Goal: Communication & Community: Answer question/provide support

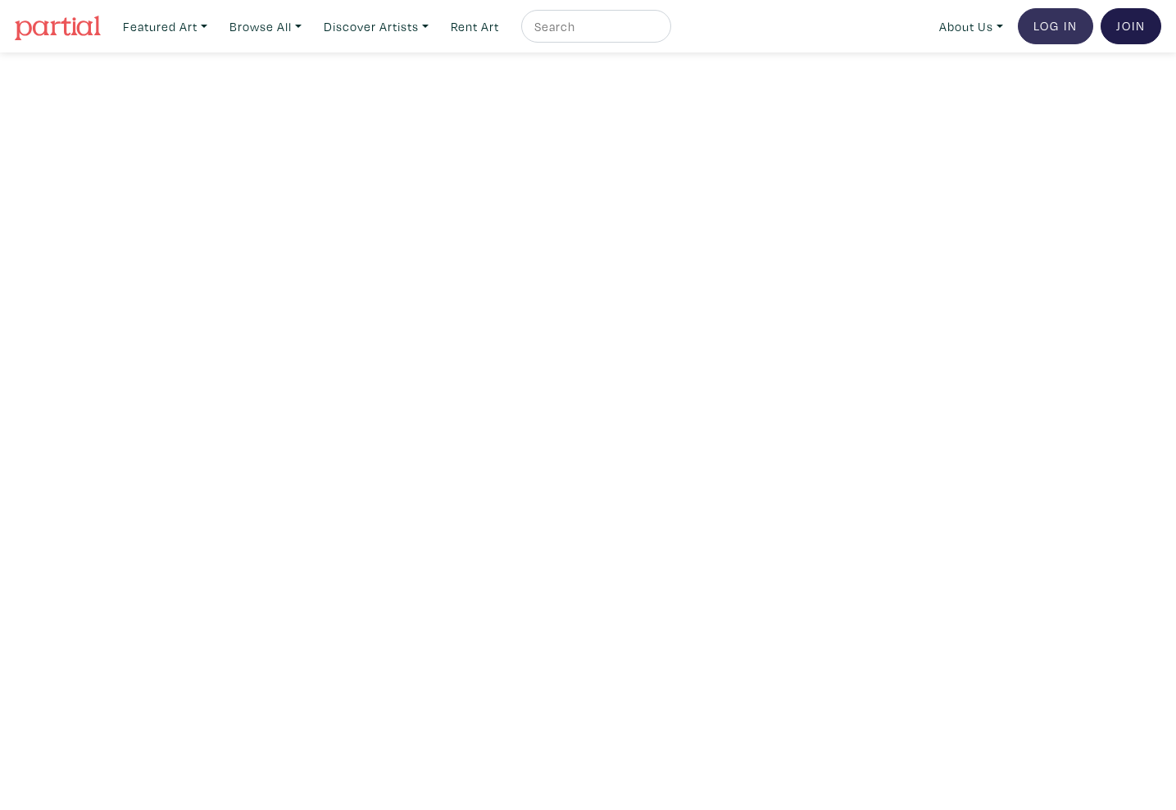
click at [1060, 21] on link "Log In" at bounding box center [1055, 26] width 75 height 36
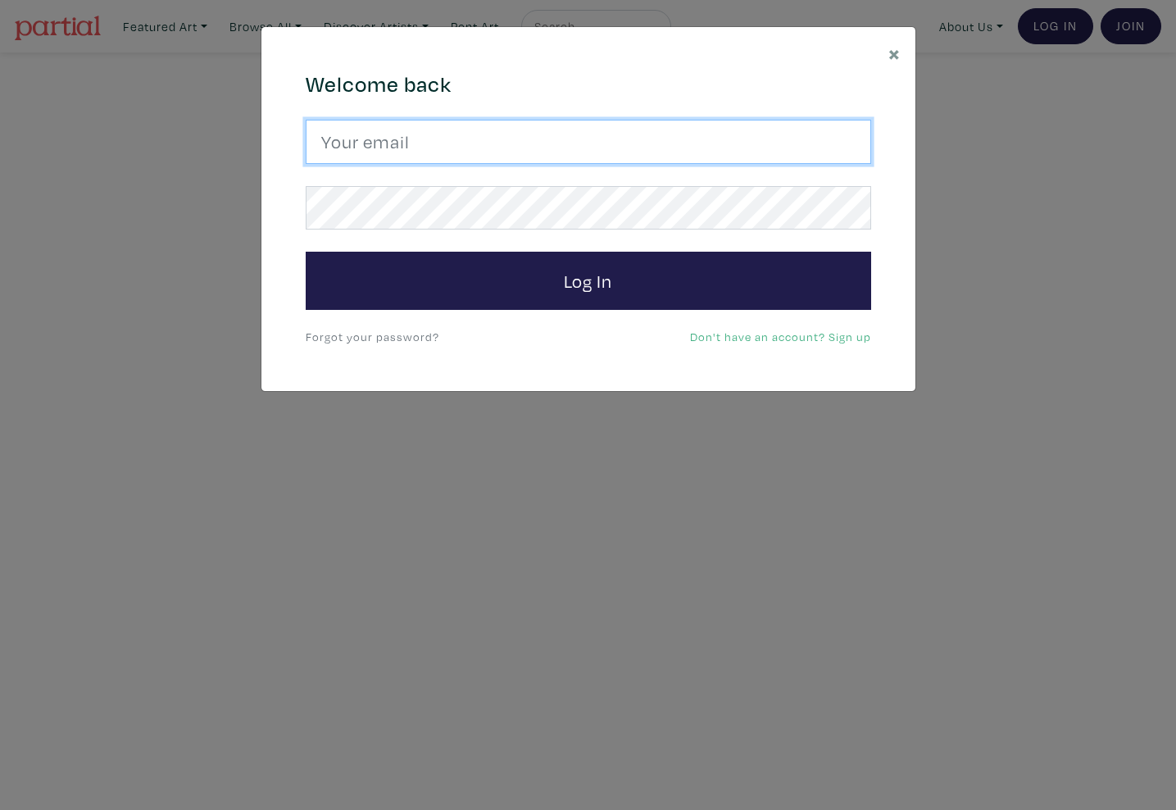
type input "emmettelewis@gmail.com"
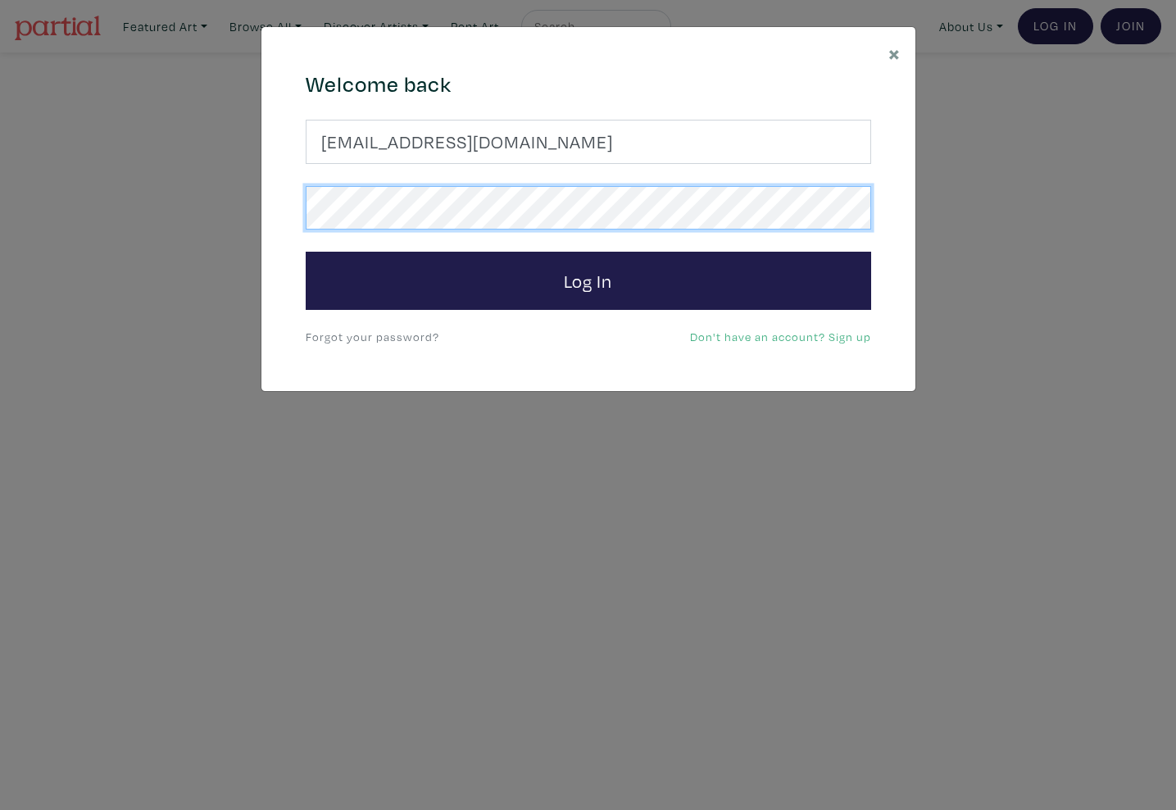
click at [588, 279] on button "Log In" at bounding box center [588, 281] width 565 height 59
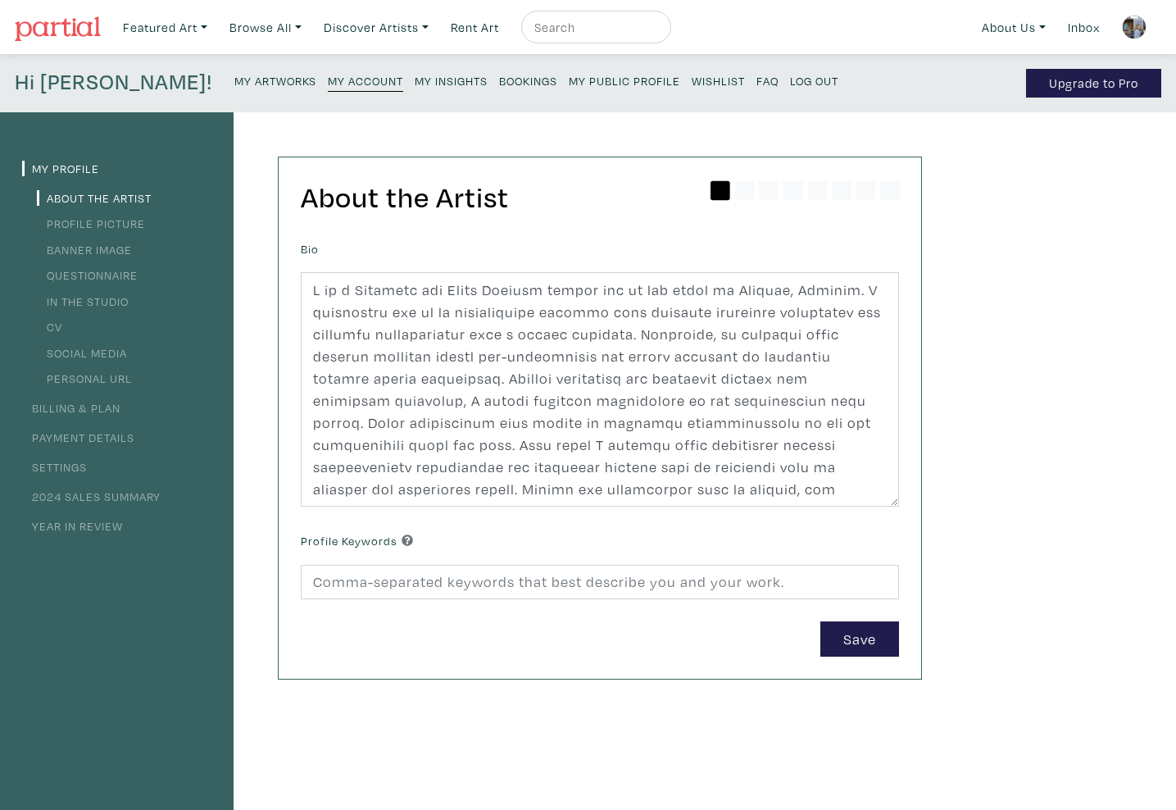
click at [234, 76] on small "My Artworks" at bounding box center [275, 81] width 82 height 16
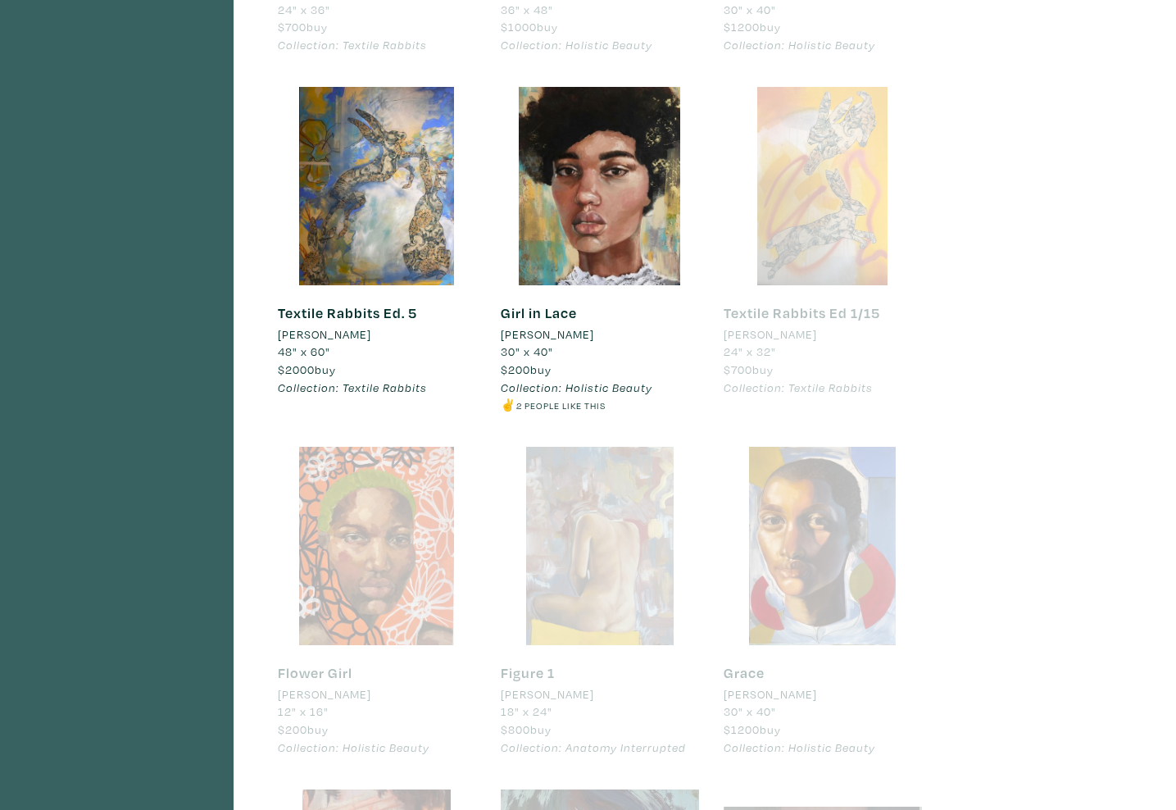
scroll to position [1441, 0]
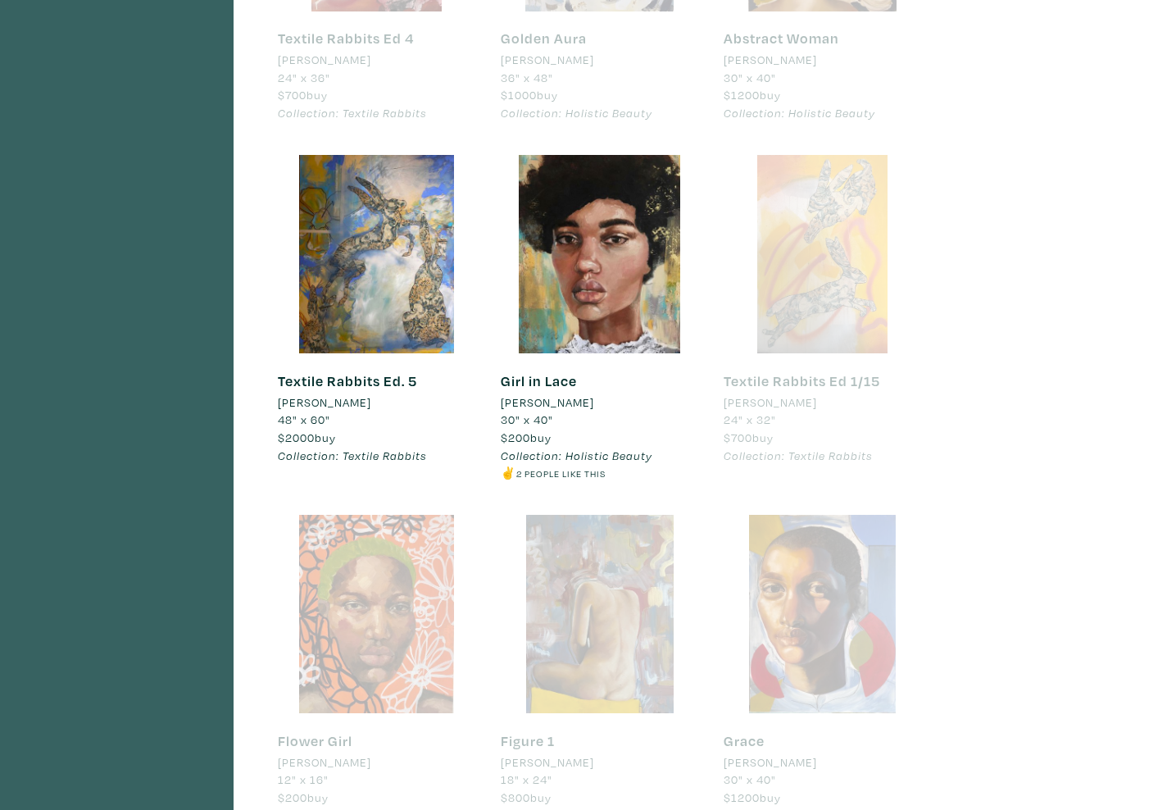
click at [800, 338] on div at bounding box center [823, 254] width 198 height 198
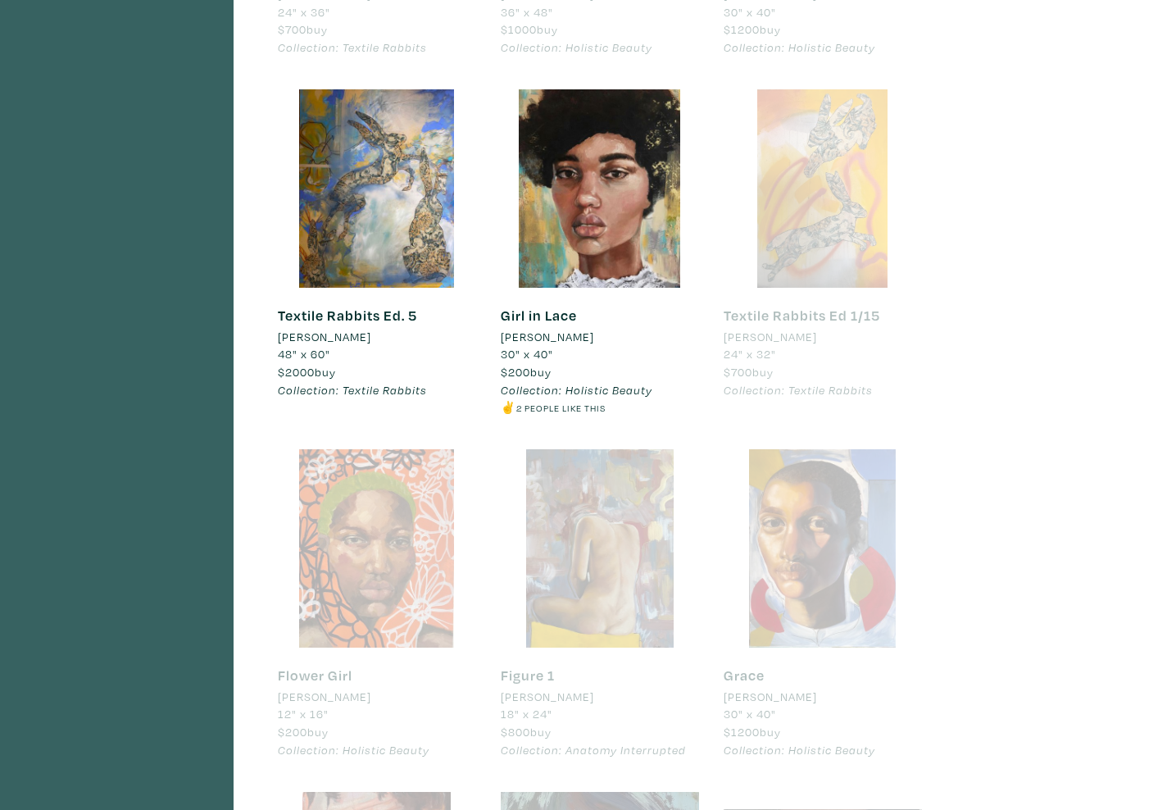
scroll to position [1522, 0]
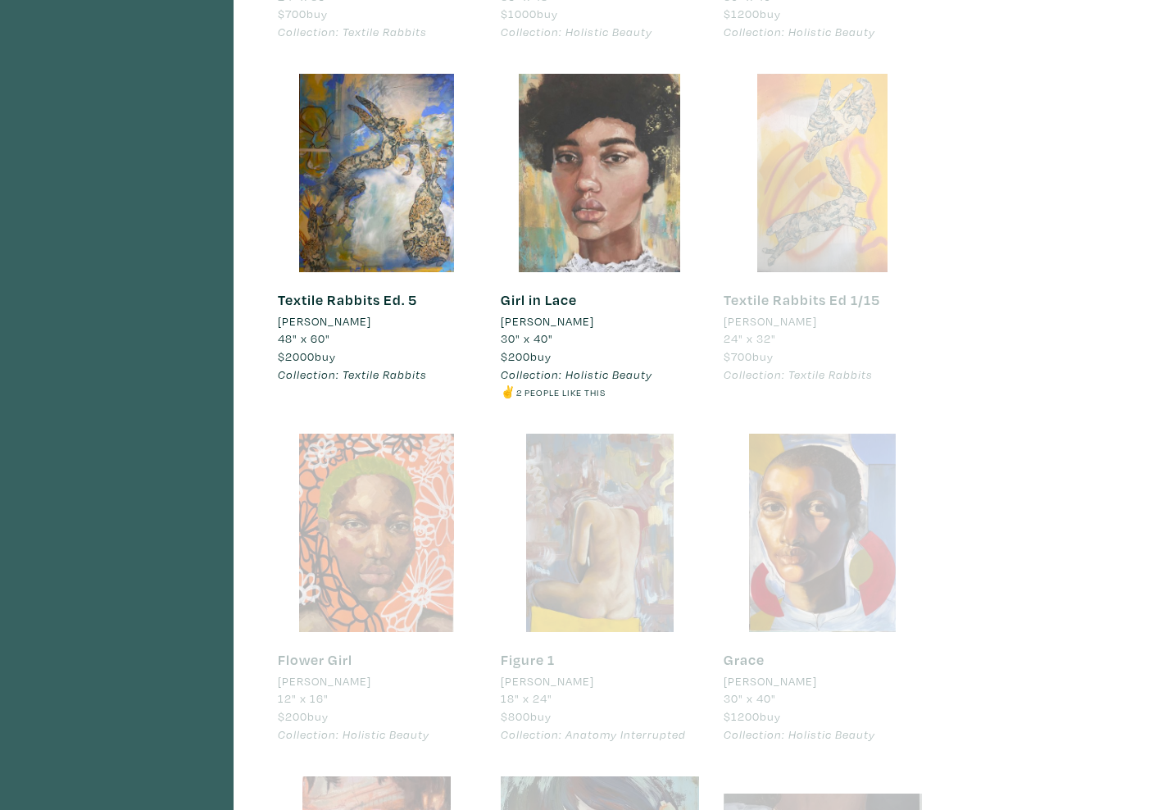
click at [604, 172] on div at bounding box center [600, 173] width 198 height 198
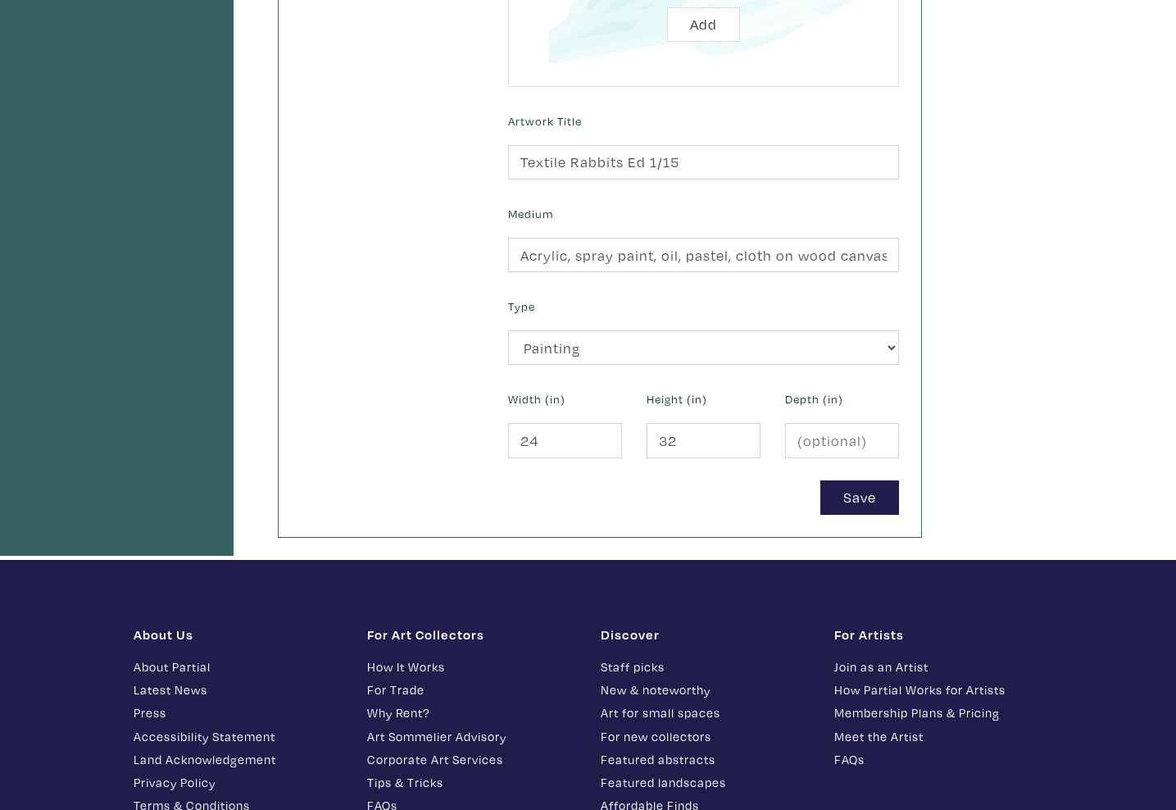
scroll to position [523, 0]
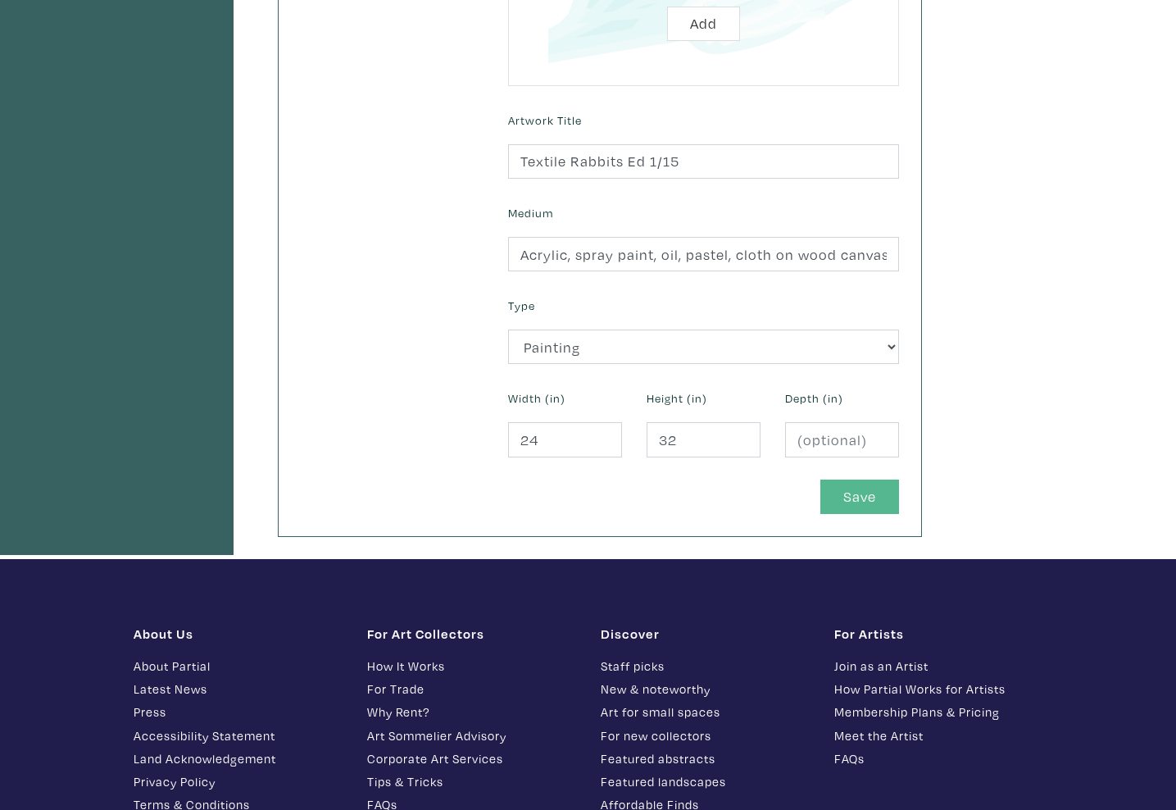
click at [866, 494] on button "Save" at bounding box center [859, 496] width 79 height 35
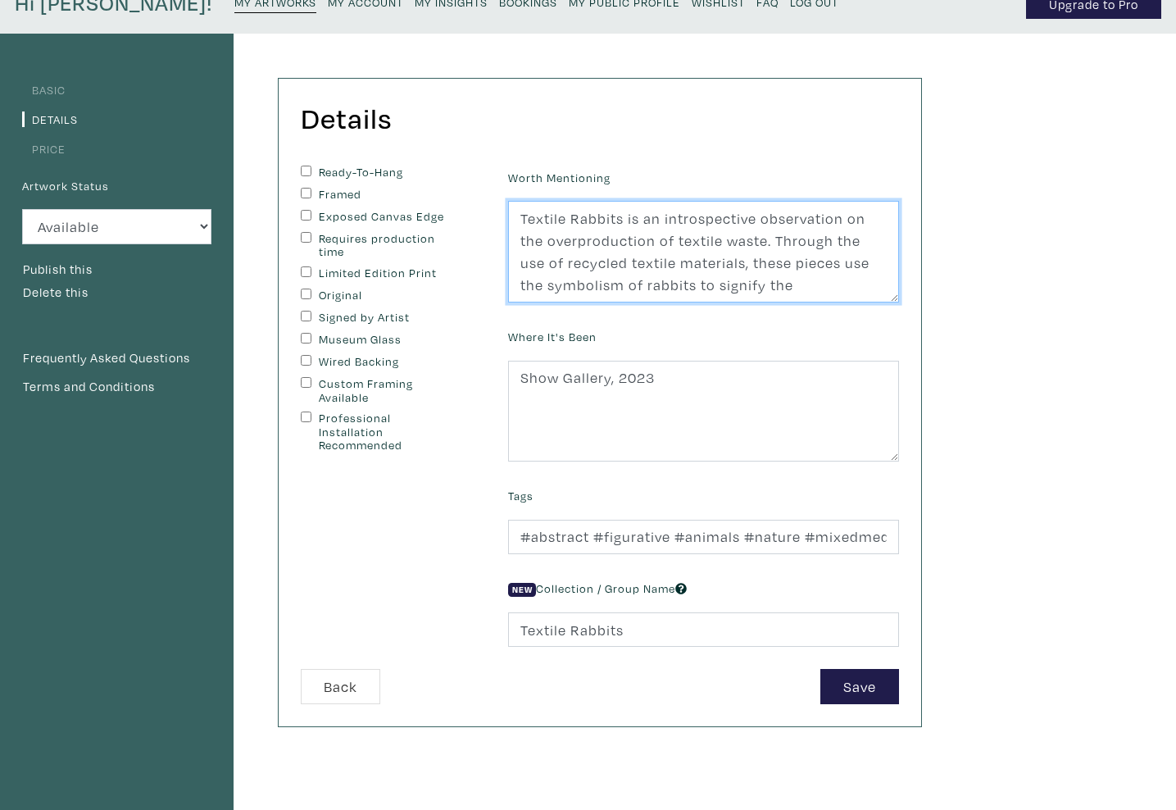
drag, startPoint x: 607, startPoint y: 284, endPoint x: 394, endPoint y: 113, distance: 273.4
click at [394, 113] on div "Details You can change this at anytime. Ready-To-Hang Framed Exposed Canvas Edg…" at bounding box center [600, 402] width 642 height 647
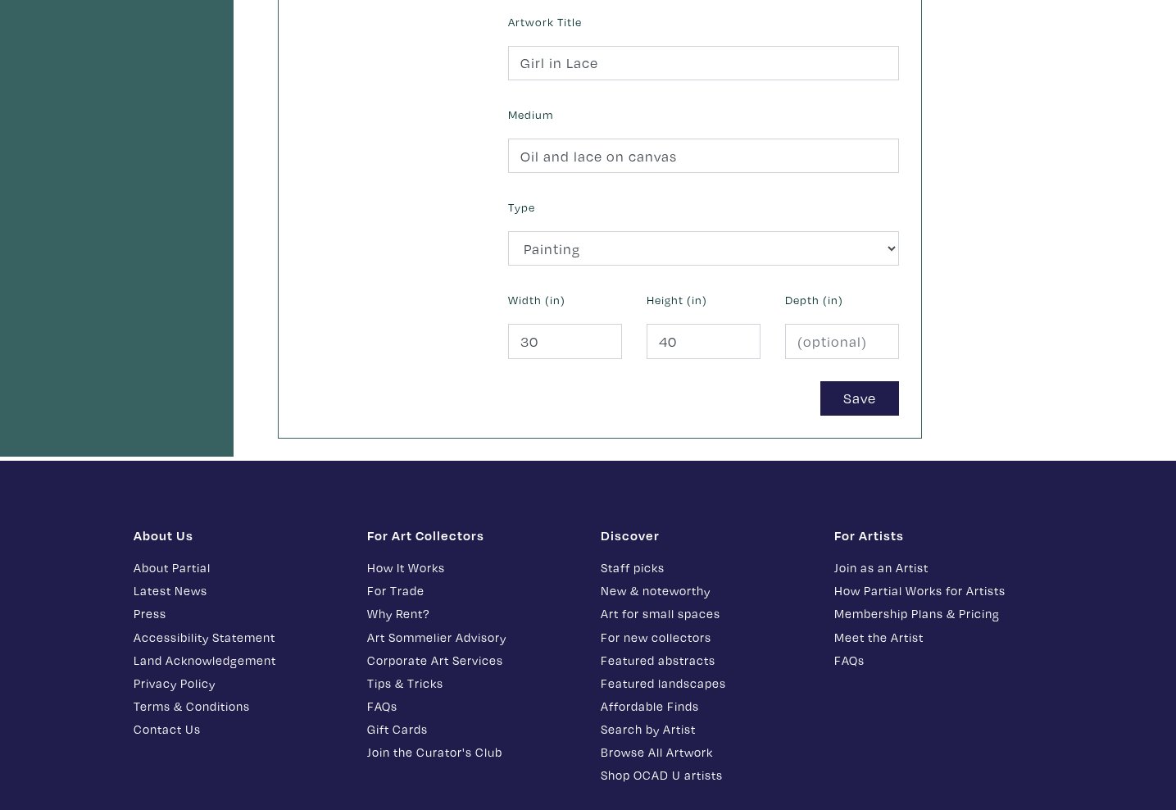
scroll to position [632, 0]
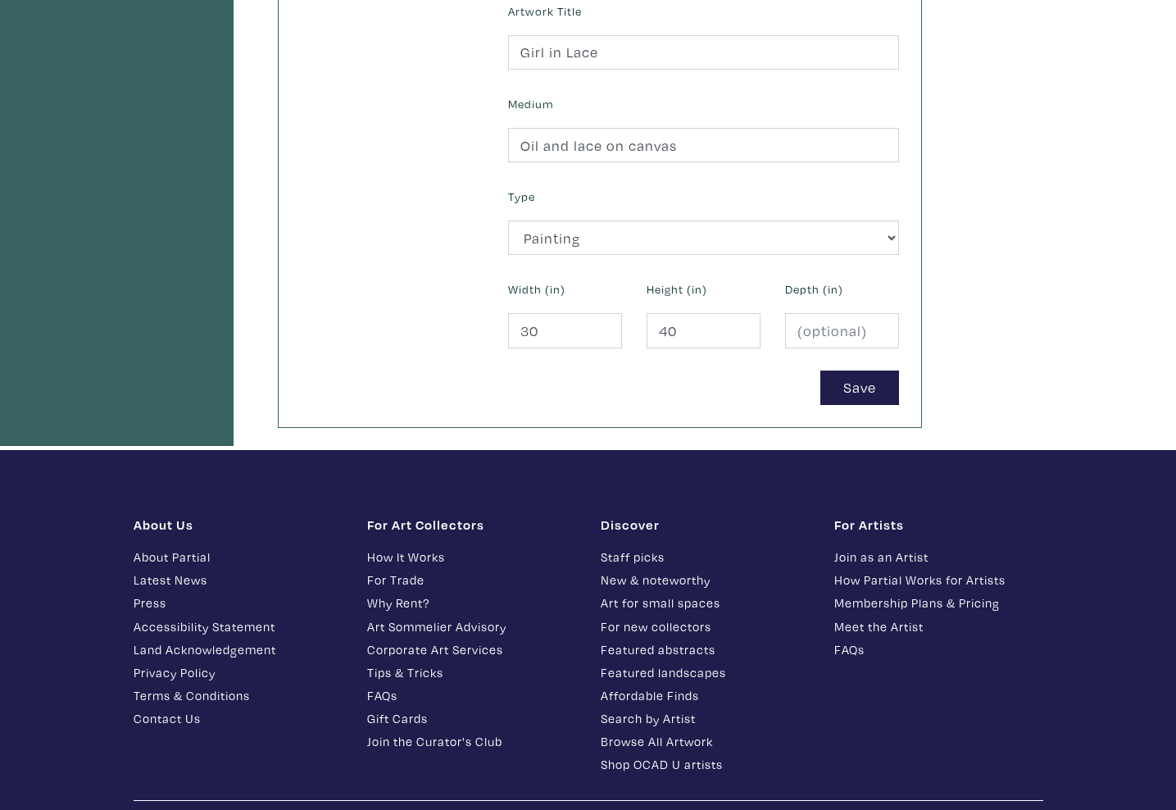
click at [684, 284] on label "Height (in)" at bounding box center [677, 289] width 61 height 18
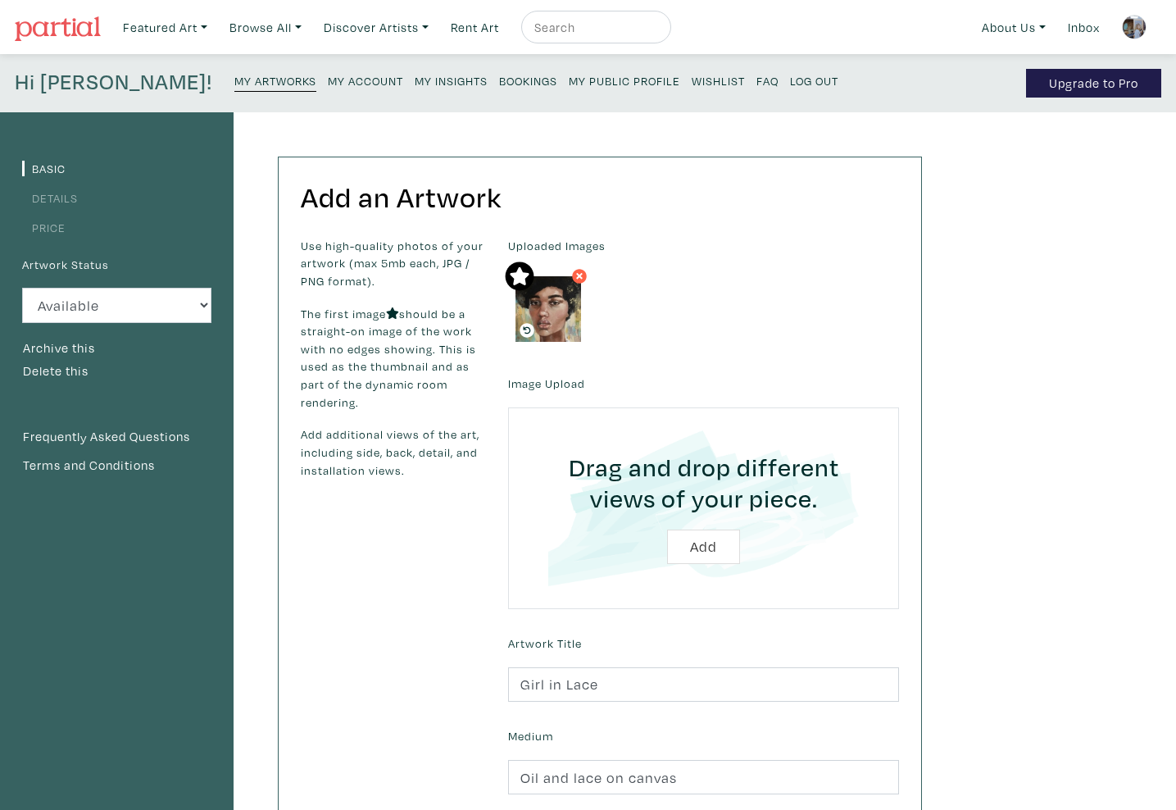
scroll to position [0, 0]
click at [1069, 26] on link "Inbox" at bounding box center [1083, 28] width 47 height 34
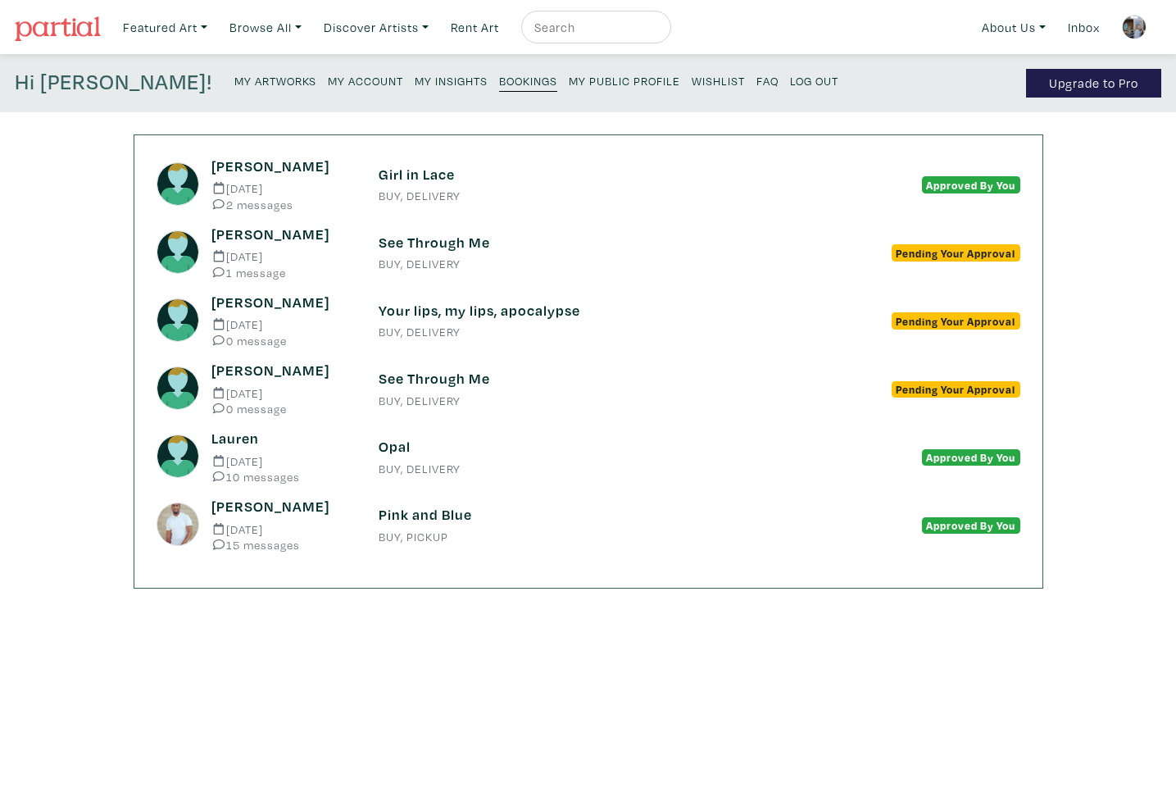
click at [419, 191] on small "BUY, DELIVERY" at bounding box center [589, 195] width 420 height 11
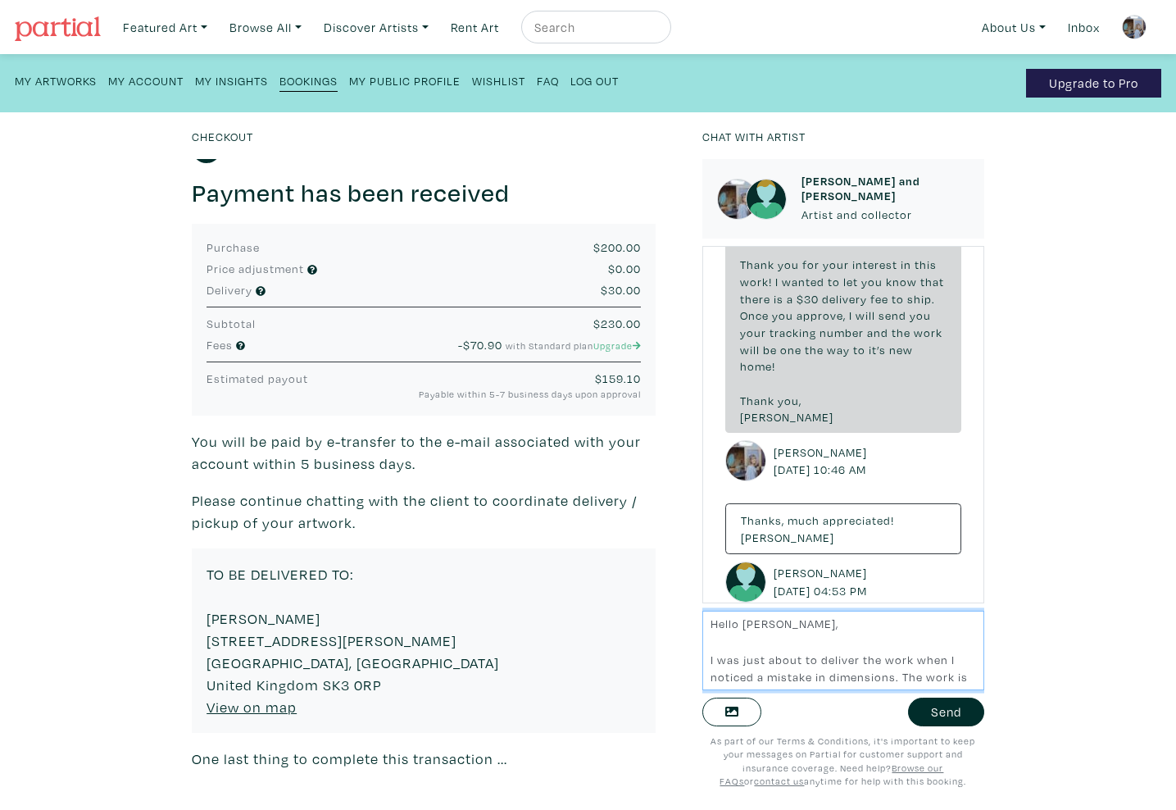
scroll to position [13, 0]
drag, startPoint x: 790, startPoint y: 683, endPoint x: 709, endPoint y: 680, distance: 81.2
click at [709, 680] on textarea "Hello Anna, I was just about to deliver the work when I noticed a mistake in di…" at bounding box center [843, 649] width 282 height 79
click at [863, 683] on textarea "Hello Anna, I was just about to deliver the work when I noticed a mistake in di…" at bounding box center [843, 649] width 282 height 79
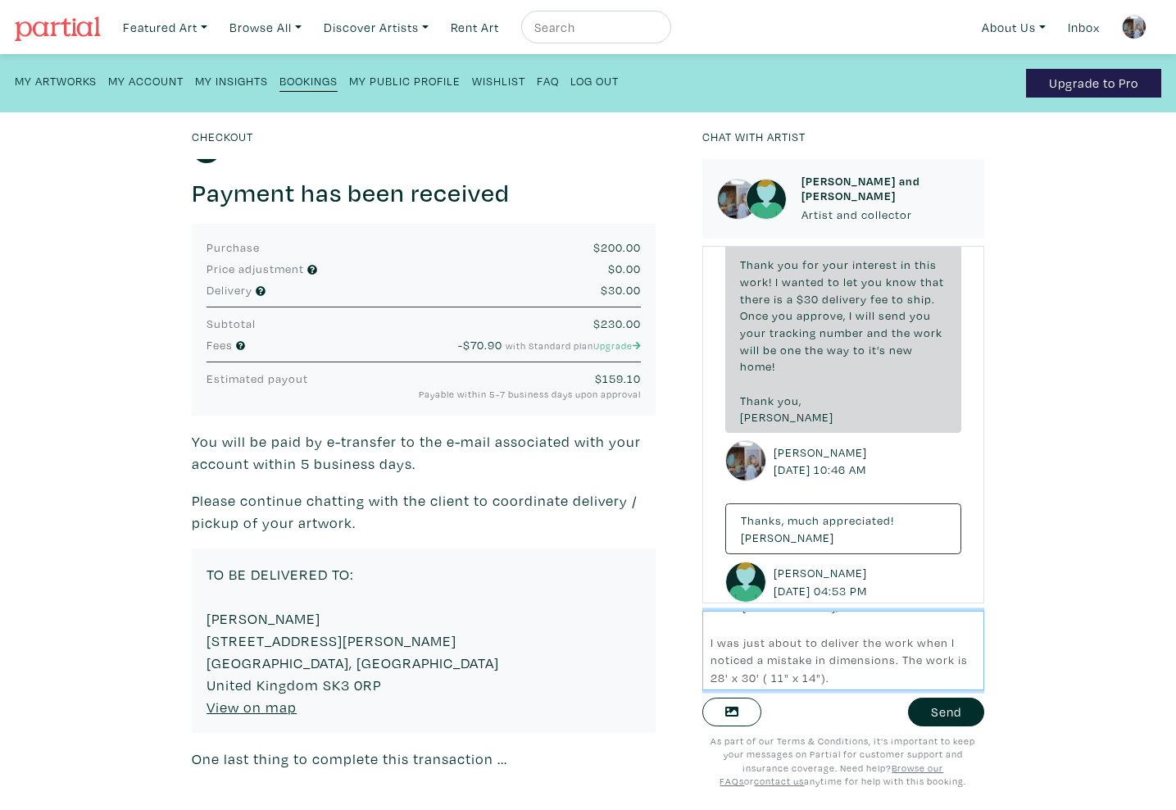
click at [828, 663] on textarea "Hello Anna, I was just about to deliver the work when I noticed a mistake in di…" at bounding box center [843, 649] width 282 height 79
click at [887, 683] on textarea "Hello Anna, I was just about to deliver the work when I noticed a mistake liste…" at bounding box center [843, 649] width 282 height 79
click at [909, 683] on textarea "Hello Anna, I was just about to deliver the work when I noticed a mistake liste…" at bounding box center [843, 649] width 282 height 79
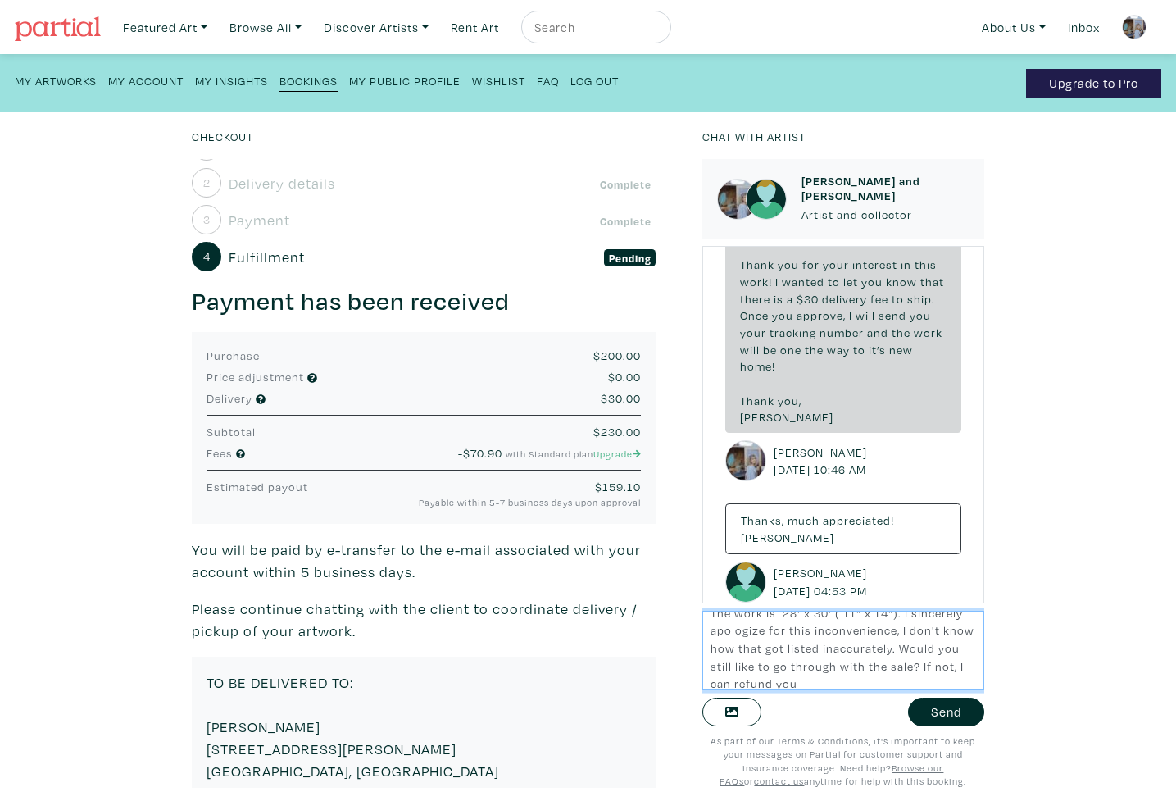
scroll to position [112, 0]
drag, startPoint x: 919, startPoint y: 669, endPoint x: 943, endPoint y: 685, distance: 28.9
click at [943, 685] on textarea "Hello Anna, I was just about to deliver the work when I noticed a mistake liste…" at bounding box center [843, 649] width 282 height 79
click at [790, 637] on textarea "Hello Anna, I was just about to deliver the work when I noticed a mistake liste…" at bounding box center [843, 649] width 282 height 79
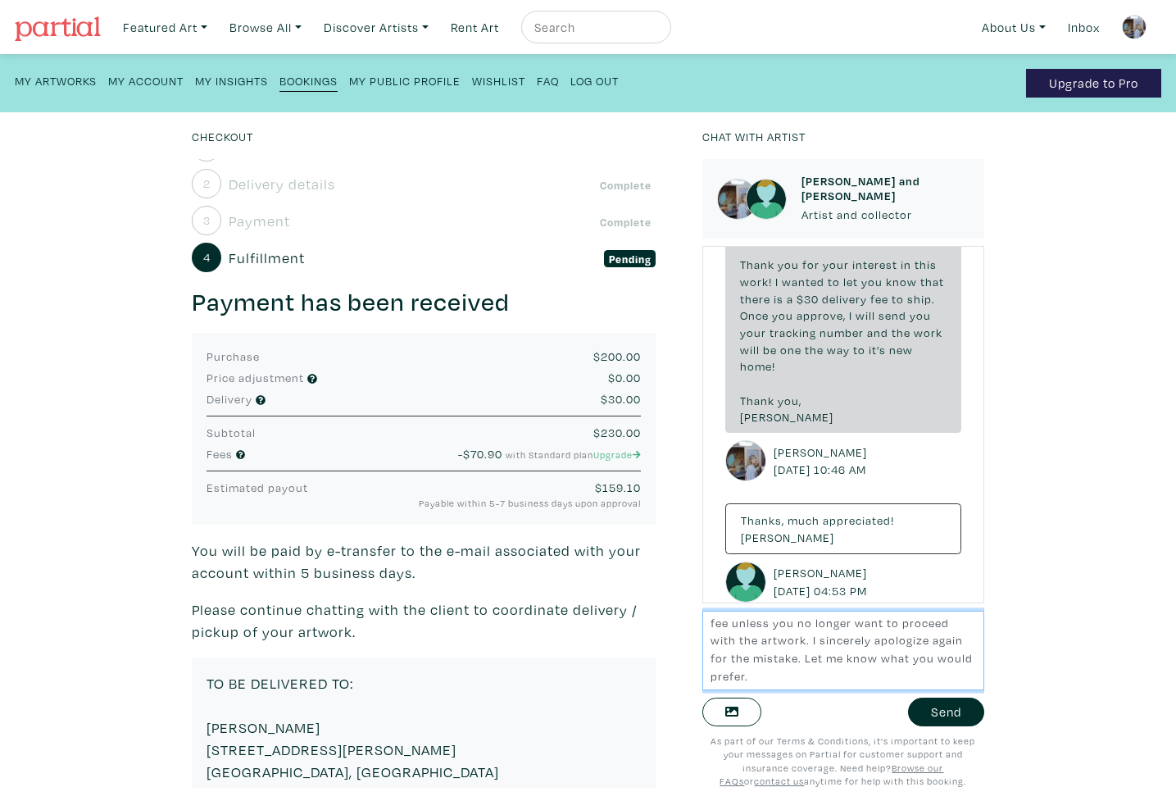
scroll to position [171, 0]
click at [826, 663] on textarea "Hello Anna, I was just about to deliver the work when I noticed a mistake liste…" at bounding box center [843, 649] width 282 height 79
type textarea "Hello Anna, I was just about to deliver the work when I noticed a mistake liste…"
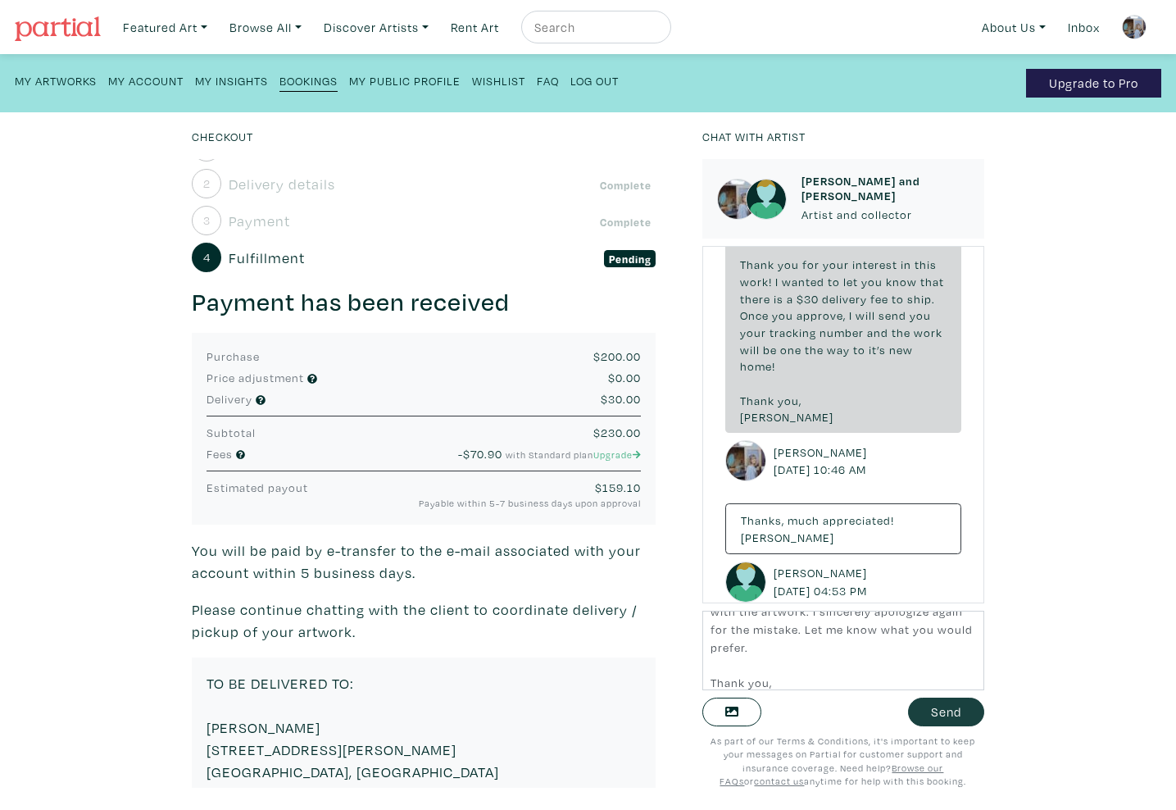
click at [935, 719] on button "Send" at bounding box center [946, 711] width 76 height 29
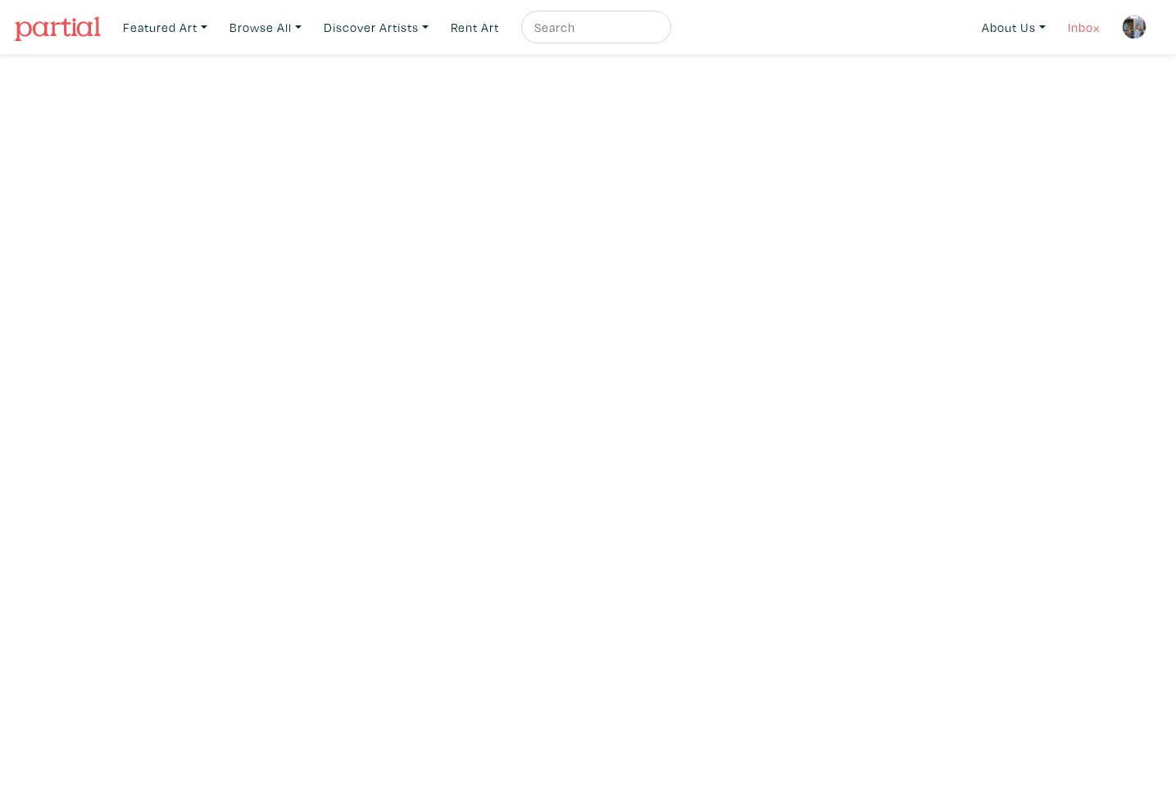
click at [1088, 28] on link "Inbox" at bounding box center [1083, 28] width 47 height 34
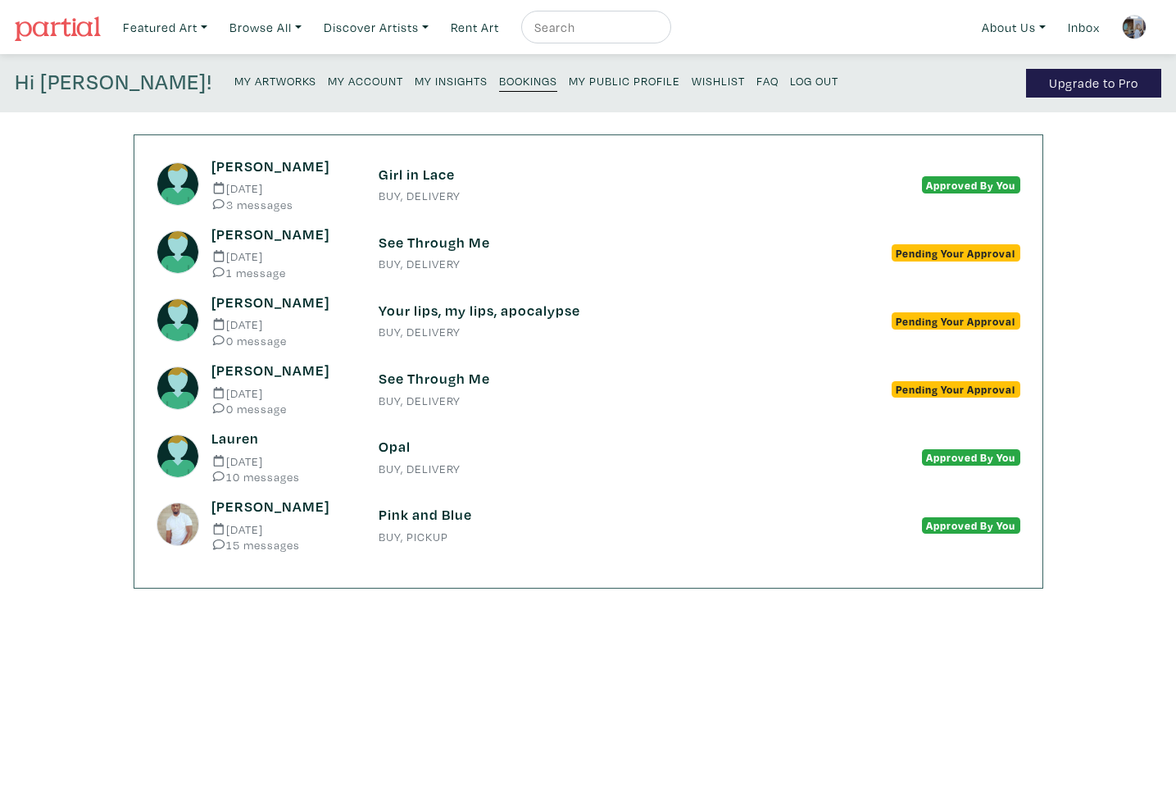
click at [438, 170] on h6 "Girl in Lace" at bounding box center [589, 175] width 420 height 18
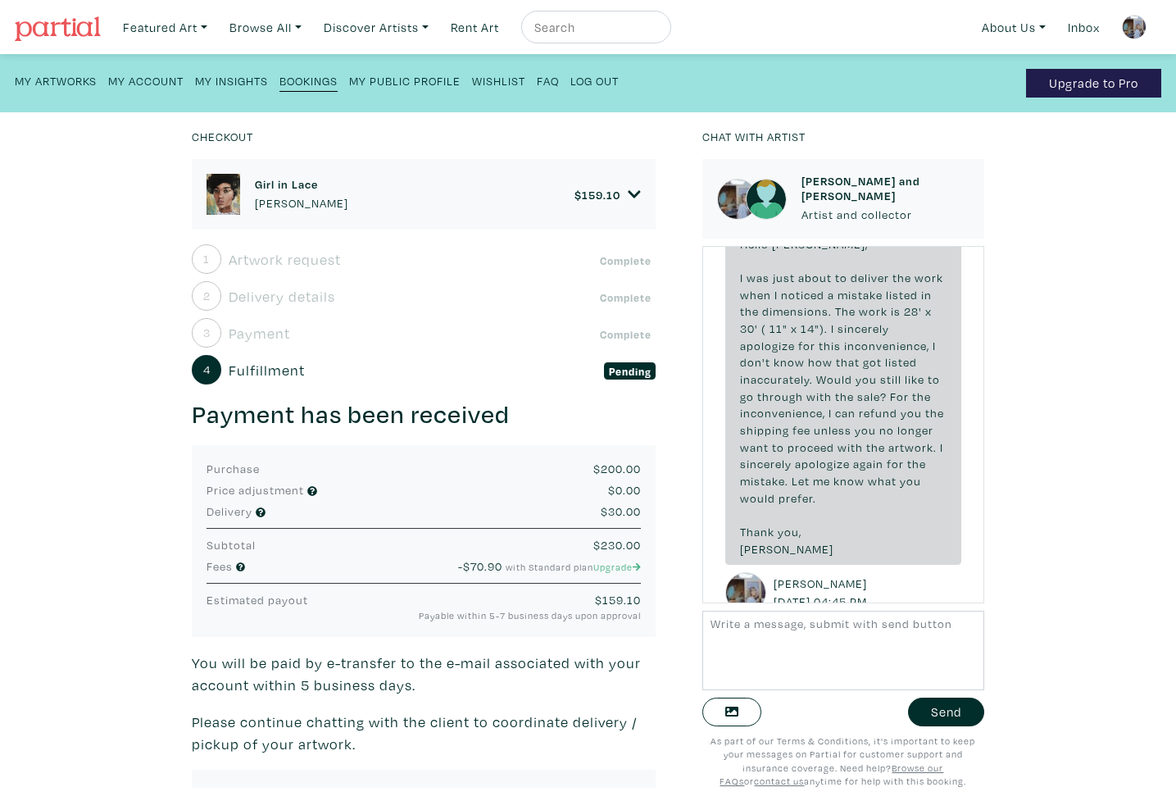
click at [1017, 356] on div "Checkout Girl in Lace [PERSON_NAME] $ 159.10 • Painting • Oil and lace on canva…" at bounding box center [587, 460] width 1225 height 697
click at [1019, 373] on div "Checkout Girl in Lace [PERSON_NAME] $ 159.10 • Painting • Oil and lace on canva…" at bounding box center [587, 460] width 1225 height 697
